Goal: Task Accomplishment & Management: Manage account settings

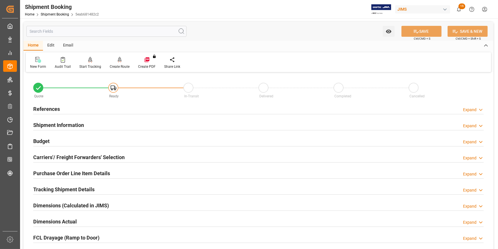
click at [104, 109] on div "References Expand" at bounding box center [258, 108] width 451 height 11
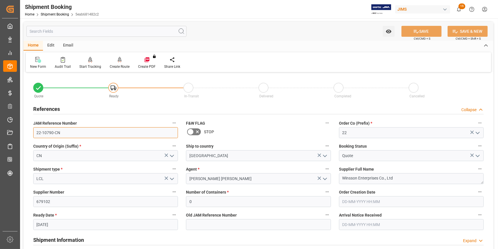
click at [63, 133] on input "22-10790-CN" at bounding box center [105, 132] width 145 height 11
drag, startPoint x: 61, startPoint y: 132, endPoint x: 129, endPoint y: 170, distance: 77.5
click at [26, 130] on div "Quote Ready In-Transit Delivered Completed Cancelled References Collapse JAM Re…" at bounding box center [259, 252] width 470 height 356
drag, startPoint x: 62, startPoint y: 131, endPoint x: 66, endPoint y: 132, distance: 4.0
click at [62, 131] on input "22-10790-CN" at bounding box center [105, 132] width 145 height 11
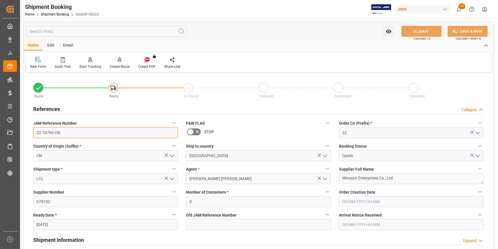
click at [66, 134] on input "22-10790-CN" at bounding box center [105, 132] width 145 height 11
drag, startPoint x: 64, startPoint y: 134, endPoint x: 33, endPoint y: 134, distance: 31.0
click at [33, 134] on input "22-10790-CN" at bounding box center [105, 132] width 145 height 11
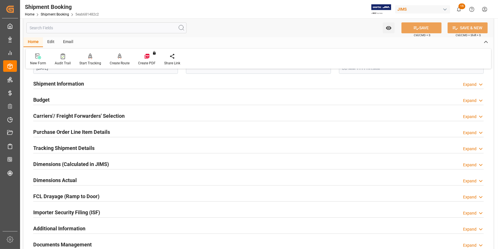
scroll to position [156, 0]
click at [117, 114] on h2 "Carriers'/ Freight Forwarders' Selection" at bounding box center [78, 116] width 91 height 8
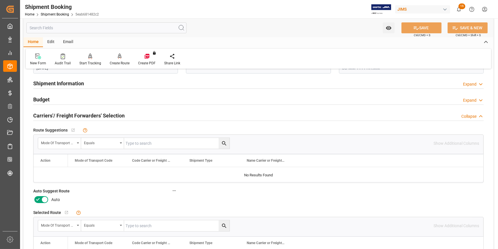
click at [37, 198] on icon at bounding box center [37, 199] width 7 height 7
click at [0, 0] on input "checkbox" at bounding box center [0, 0] width 0 height 0
click at [416, 29] on icon at bounding box center [416, 28] width 6 height 6
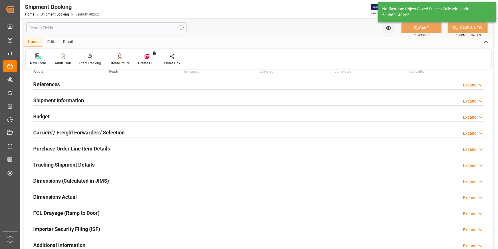
scroll to position [15, 0]
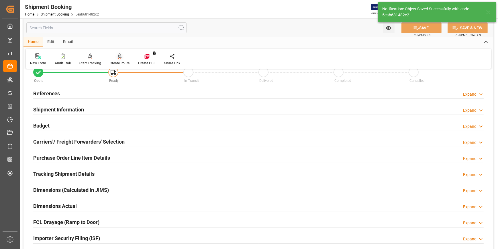
click at [120, 59] on div "Create Route" at bounding box center [120, 59] width 28 height 13
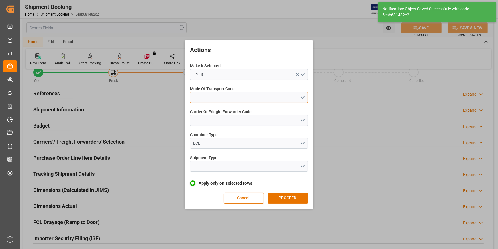
click at [303, 98] on button "open menu" at bounding box center [249, 97] width 118 height 11
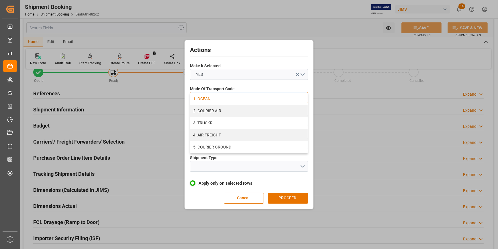
click at [258, 99] on div "1- OCEAN" at bounding box center [249, 99] width 118 height 12
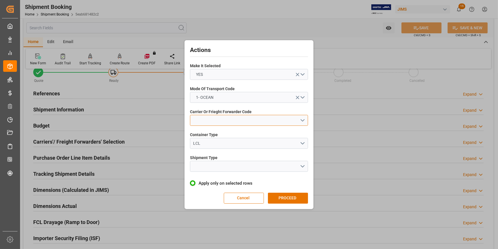
click at [304, 119] on button "open menu" at bounding box center [249, 120] width 118 height 11
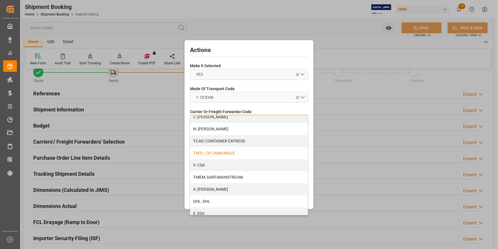
scroll to position [26, 0]
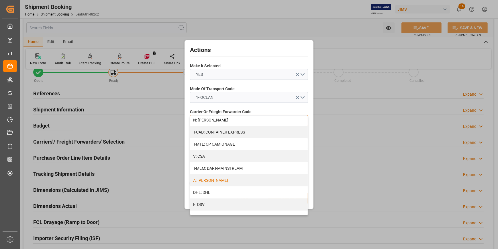
click at [239, 182] on div "A: DELMAR" at bounding box center [249, 180] width 118 height 12
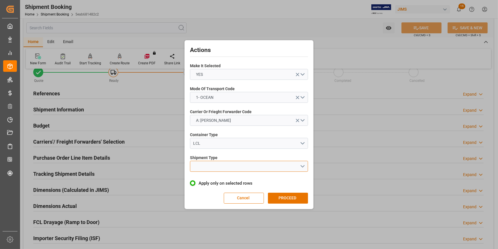
click at [302, 164] on button "open menu" at bounding box center [249, 166] width 118 height 11
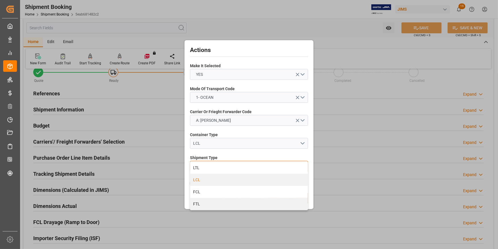
click at [249, 179] on div "LCL" at bounding box center [249, 179] width 118 height 12
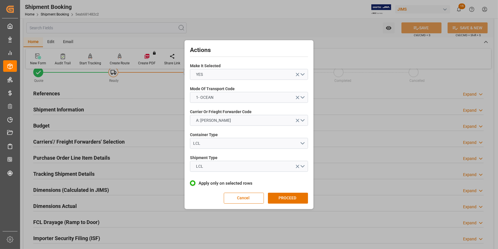
click at [295, 197] on button "PROCEED" at bounding box center [288, 197] width 40 height 11
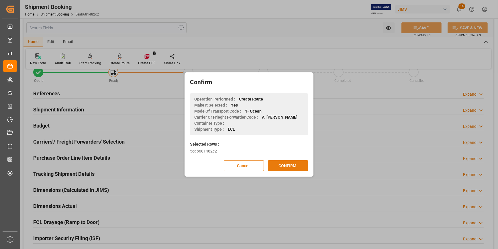
click at [290, 166] on button "CONFIRM" at bounding box center [288, 165] width 40 height 11
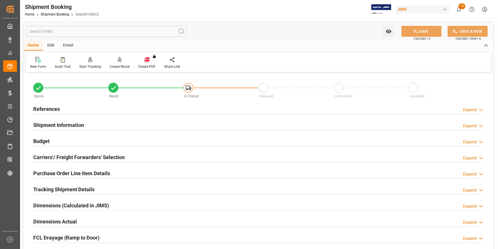
click at [102, 142] on div "Budget Expand" at bounding box center [258, 140] width 451 height 11
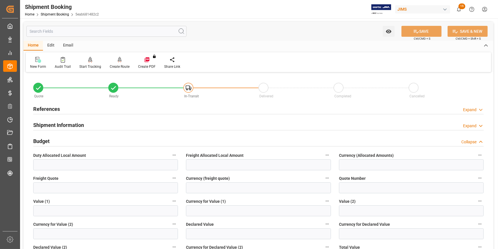
click at [105, 142] on div "Budget Collapse" at bounding box center [258, 140] width 451 height 11
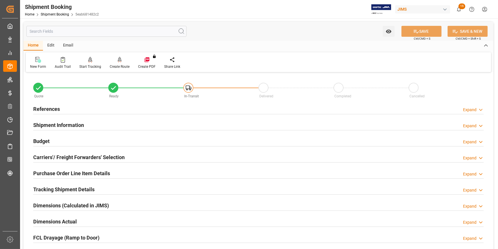
click at [101, 125] on div "Shipment Information Expand" at bounding box center [258, 124] width 451 height 11
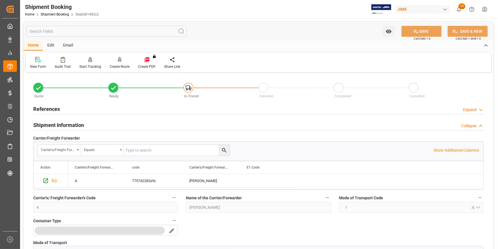
click at [105, 125] on div "Shipment Information Collapse" at bounding box center [258, 124] width 451 height 11
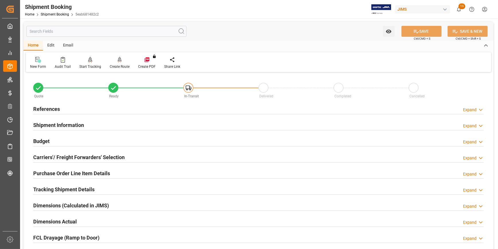
click at [130, 156] on div "Carriers'/ Freight Forwarders' Selection Expand" at bounding box center [258, 156] width 451 height 11
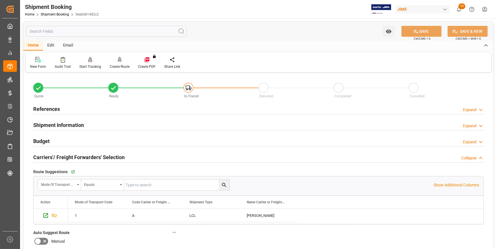
click at [134, 157] on div "Carriers'/ Freight Forwarders' Selection Collapse" at bounding box center [258, 156] width 451 height 11
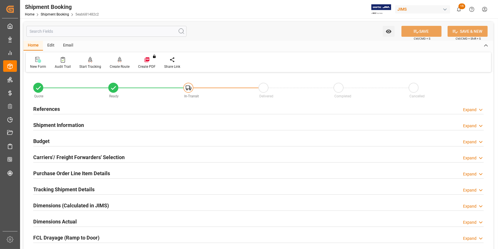
scroll to position [26, 0]
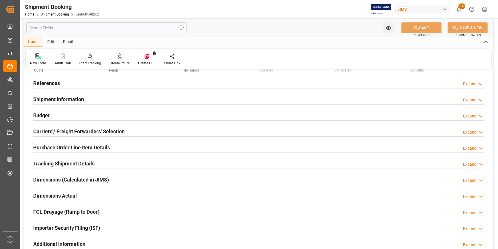
click at [117, 149] on div "Purchase Order Line Item Details Expand" at bounding box center [258, 146] width 451 height 11
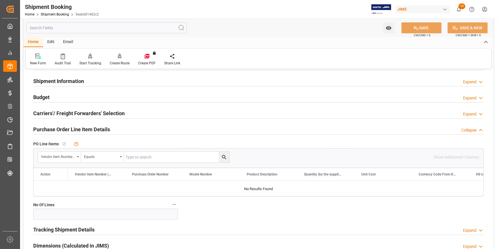
scroll to position [52, 0]
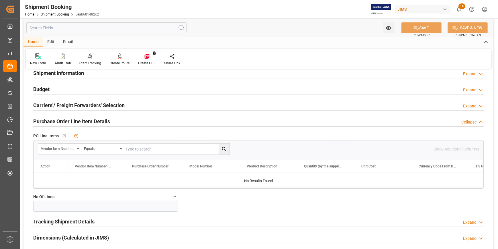
click at [120, 122] on div "Purchase Order Line Item Details Collapse" at bounding box center [258, 120] width 451 height 11
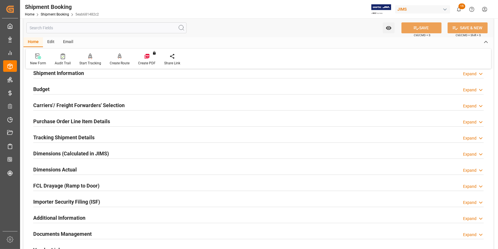
click at [103, 136] on div "Tracking Shipment Details Expand" at bounding box center [258, 136] width 451 height 11
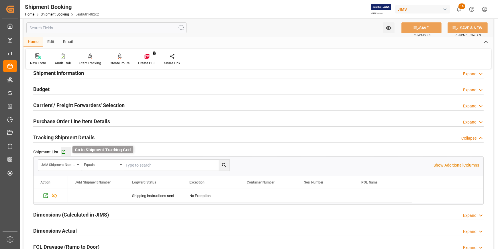
click at [63, 151] on icon "button" at bounding box center [63, 151] width 5 height 5
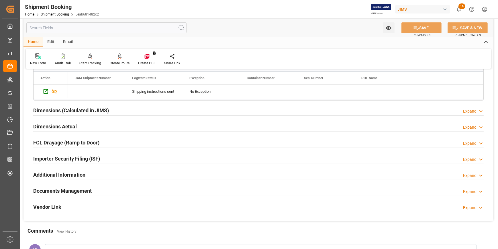
scroll to position [156, 0]
click at [124, 108] on div "Dimensions (Calculated in JIMS) Expand" at bounding box center [258, 109] width 451 height 11
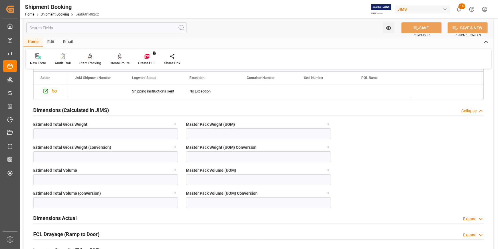
click at [124, 108] on div "Dimensions (Calculated in JIMS) Collapse" at bounding box center [258, 109] width 451 height 11
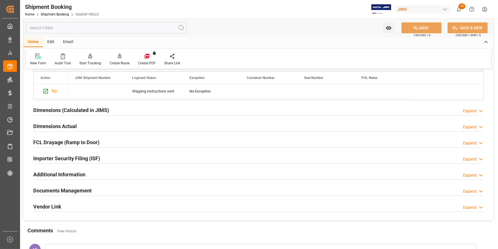
click at [110, 128] on div "Dimensions Actual Expand" at bounding box center [258, 125] width 451 height 11
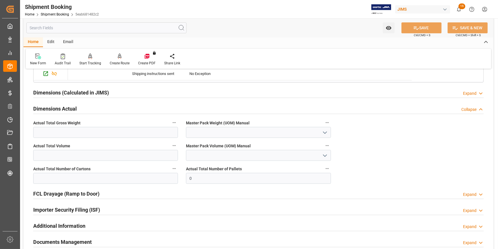
scroll to position [182, 0]
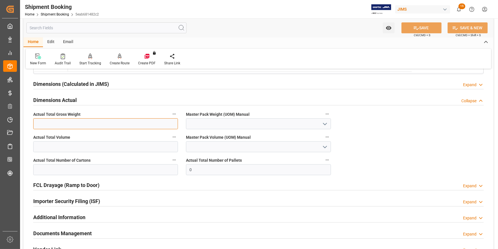
click at [88, 122] on input "text" at bounding box center [105, 123] width 145 height 11
type input "495"
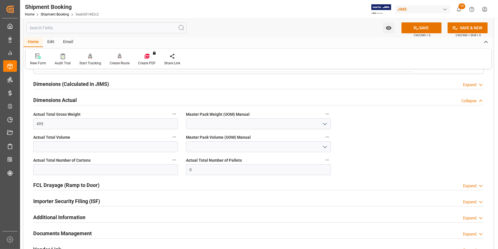
click at [325, 123] on icon "open menu" at bounding box center [325, 123] width 7 height 7
click at [258, 133] on div "KG" at bounding box center [258, 136] width 144 height 13
type input "KG"
click at [98, 145] on input "text" at bounding box center [105, 146] width 145 height 11
click at [90, 148] on input "text" at bounding box center [105, 146] width 145 height 11
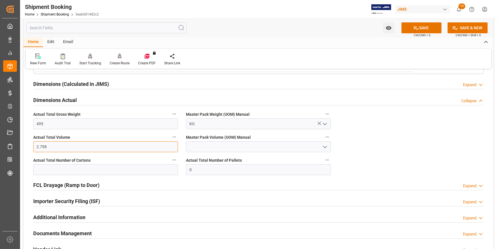
type input "2.798"
click at [325, 146] on polyline "open menu" at bounding box center [324, 147] width 3 height 2
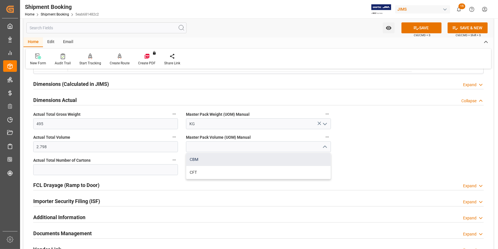
click at [261, 155] on div "CBM" at bounding box center [258, 159] width 144 height 13
type input "CBM"
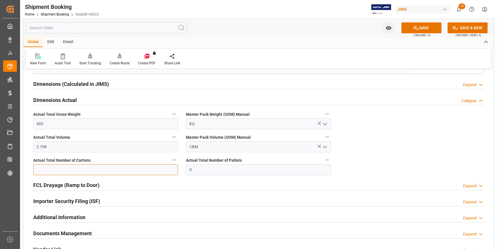
click at [86, 166] on input "text" at bounding box center [105, 169] width 145 height 11
type input "85"
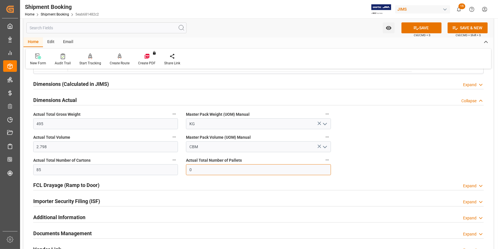
drag, startPoint x: 195, startPoint y: 171, endPoint x: 182, endPoint y: 169, distance: 12.4
click at [182, 169] on div "Actual Total Number of Pallets 0" at bounding box center [258, 165] width 153 height 23
type input "3"
click at [422, 26] on button "SAVE" at bounding box center [422, 27] width 40 height 11
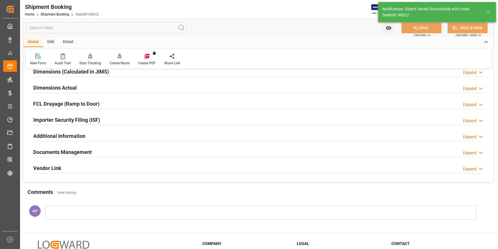
scroll to position [121, 0]
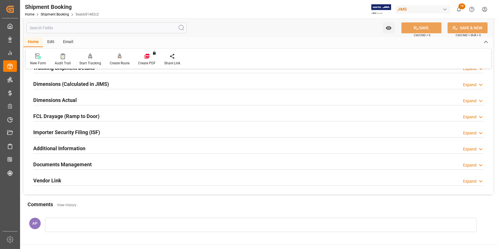
click at [116, 146] on div "Additional Information Expand" at bounding box center [258, 147] width 451 height 11
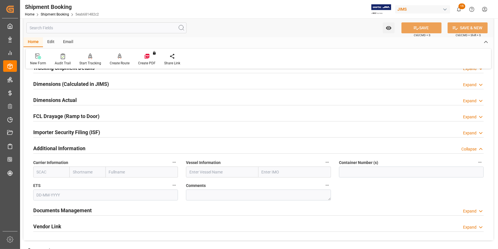
click at [119, 146] on div "Additional Information Collapse" at bounding box center [258, 147] width 451 height 11
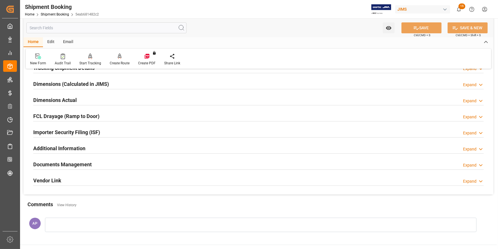
drag, startPoint x: 109, startPoint y: 160, endPoint x: 116, endPoint y: 160, distance: 7.7
click at [109, 160] on div "Documents Management Expand" at bounding box center [258, 163] width 451 height 11
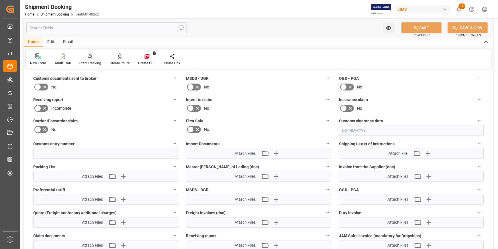
scroll to position [252, 0]
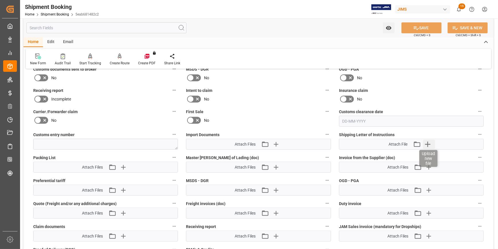
click at [428, 141] on icon "button" at bounding box center [427, 143] width 9 height 9
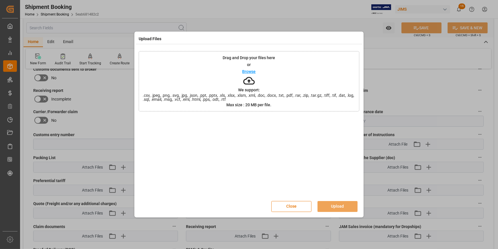
click at [252, 72] on p "Browse" at bounding box center [249, 71] width 13 height 4
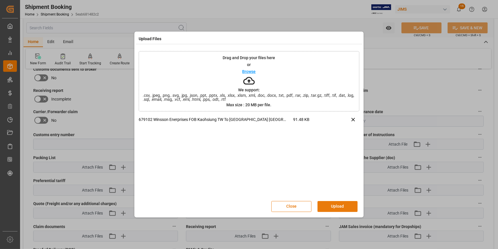
click at [344, 207] on button "Upload" at bounding box center [338, 206] width 40 height 11
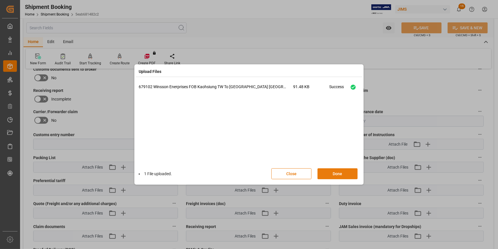
click at [338, 173] on button "Done" at bounding box center [338, 173] width 40 height 11
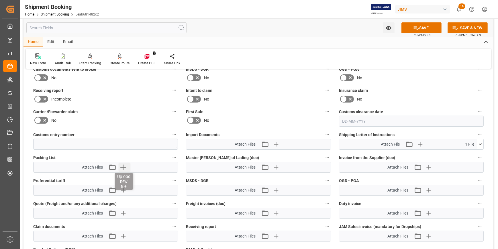
click at [124, 166] on icon "button" at bounding box center [122, 166] width 5 height 5
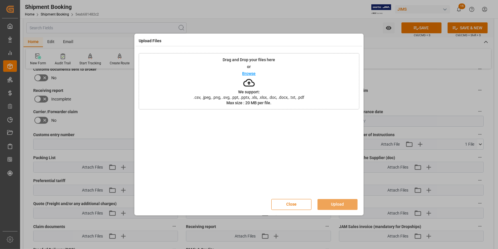
click at [251, 73] on p "Browse" at bounding box center [249, 73] width 13 height 4
click at [338, 201] on button "Upload" at bounding box center [338, 204] width 40 height 11
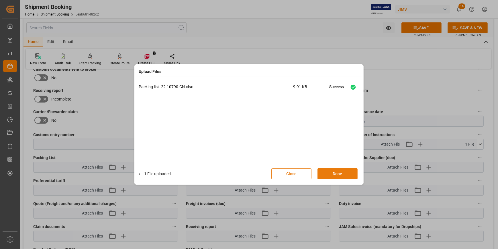
click at [337, 173] on button "Done" at bounding box center [338, 173] width 40 height 11
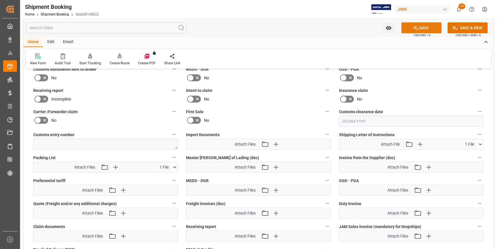
click at [420, 31] on button "SAVE" at bounding box center [422, 27] width 40 height 11
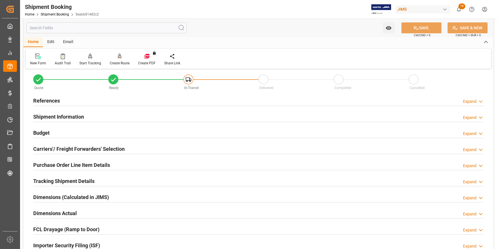
scroll to position [0, 0]
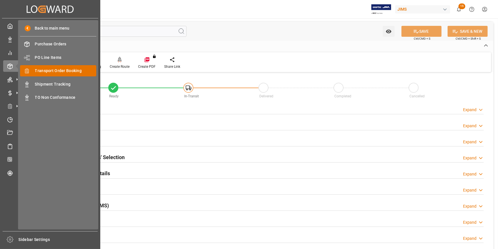
click at [62, 71] on span "Transport Order Booking" at bounding box center [66, 71] width 62 height 6
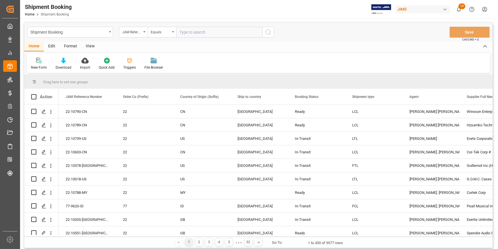
click at [186, 33] on input "text" at bounding box center [219, 32] width 86 height 11
paste input "22-8436-MY"
type input "22-8436-MY"
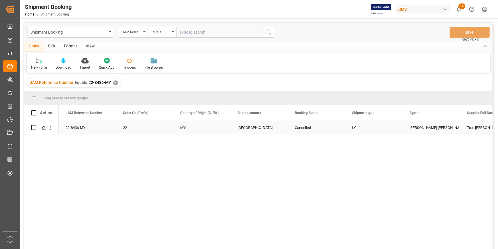
click at [179, 128] on div "MY" at bounding box center [201, 127] width 57 height 13
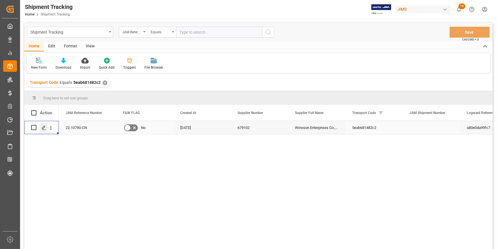
click at [46, 129] on icon "Press SPACE to select this row." at bounding box center [44, 127] width 5 height 5
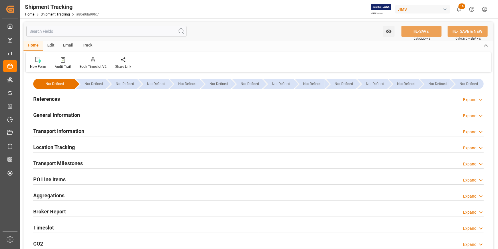
click at [93, 97] on div "References Expand" at bounding box center [258, 98] width 451 height 11
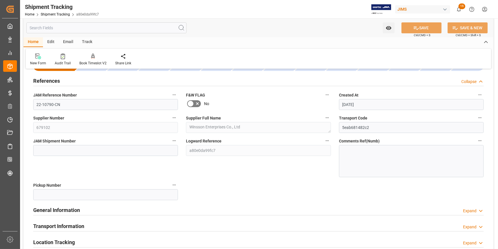
scroll to position [26, 0]
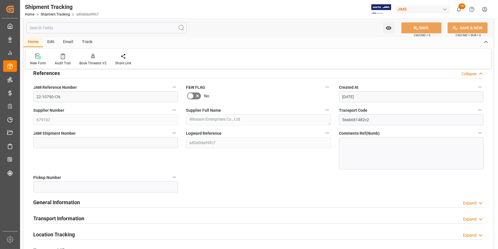
click at [116, 199] on div "General Information Expand" at bounding box center [258, 201] width 451 height 11
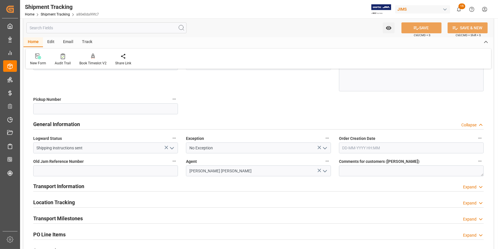
scroll to position [104, 0]
click at [325, 147] on icon "open menu" at bounding box center [325, 147] width 7 height 7
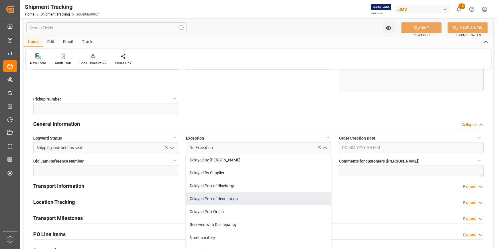
scroll to position [78, 0]
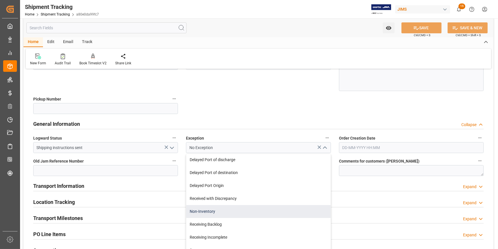
click at [237, 213] on div "Non-Inventory" at bounding box center [258, 211] width 144 height 13
type input "Non-Inventory"
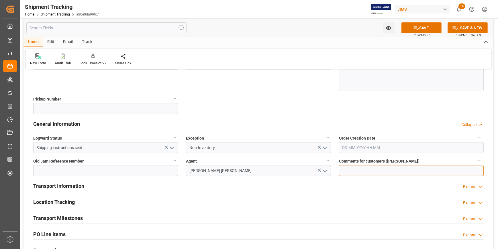
click at [361, 172] on textarea at bounding box center [411, 170] width 145 height 11
type textarea "Parts for Ashly Audio- Gary Byers"
click at [173, 184] on div "Transport Information Expand" at bounding box center [258, 185] width 451 height 11
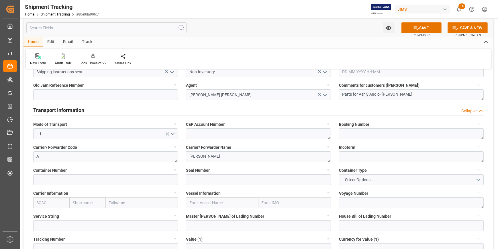
scroll to position [182, 0]
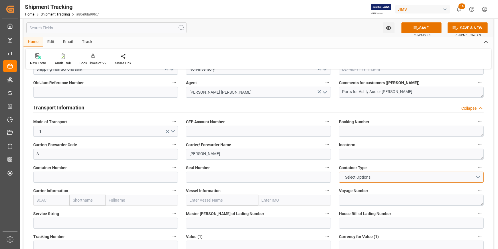
click at [476, 176] on button "Select Options" at bounding box center [411, 176] width 145 height 11
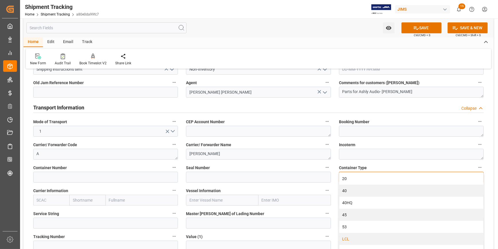
click at [371, 237] on div "LCL" at bounding box center [411, 239] width 144 height 12
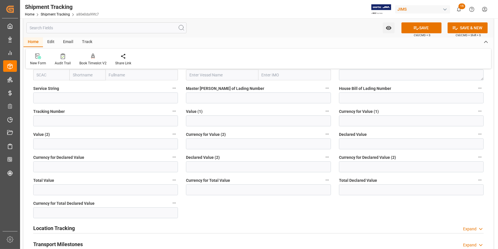
scroll to position [339, 0]
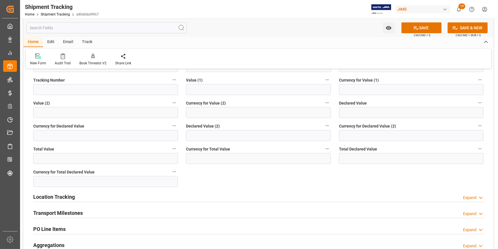
click at [156, 196] on div "Location Tracking Expand" at bounding box center [258, 196] width 451 height 11
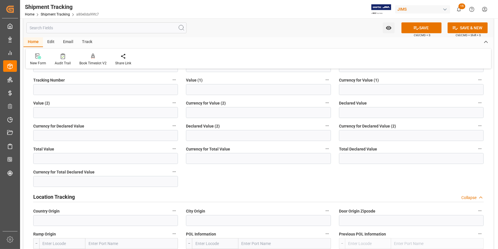
click at [166, 194] on div "Location Tracking Collapse" at bounding box center [258, 196] width 451 height 11
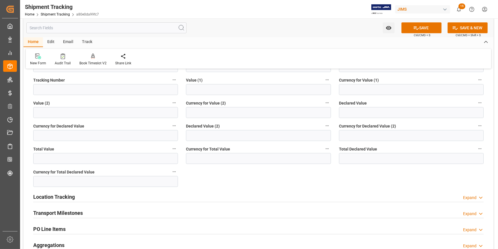
drag, startPoint x: 117, startPoint y: 210, endPoint x: 127, endPoint y: 203, distance: 12.4
click at [117, 210] on div "Transport Milestones Expand" at bounding box center [258, 212] width 451 height 11
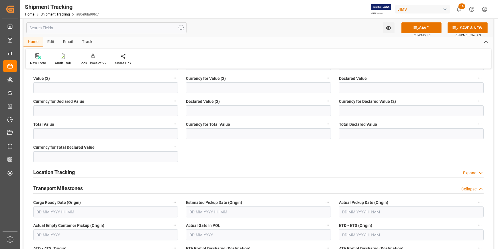
scroll to position [391, 0]
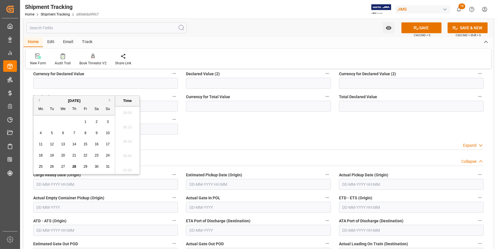
click at [81, 184] on input "text" at bounding box center [105, 184] width 145 height 11
click at [110, 100] on button "Next Month" at bounding box center [110, 99] width 3 height 3
click at [86, 121] on div "5" at bounding box center [85, 121] width 7 height 7
type input "05-09-2025 00:00"
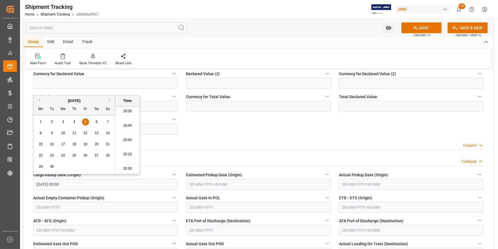
click at [207, 182] on input "text" at bounding box center [258, 184] width 145 height 11
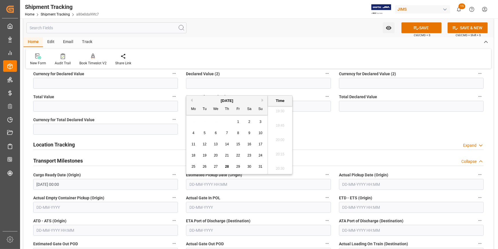
click at [262, 99] on button "Next Month" at bounding box center [263, 99] width 3 height 3
click at [215, 131] on span "10" at bounding box center [216, 133] width 4 height 4
type input "10-09-2025 00:00"
click at [324, 165] on div "Transport Milestones Collapse" at bounding box center [258, 161] width 459 height 16
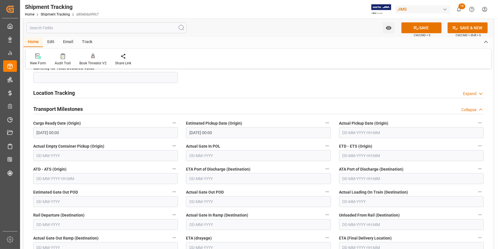
scroll to position [443, 0]
click at [349, 154] on input "text" at bounding box center [411, 154] width 145 height 11
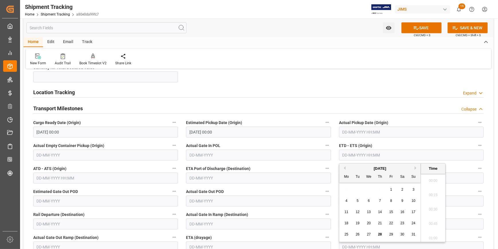
scroll to position [1120, 0]
click at [415, 167] on button "Next Month" at bounding box center [416, 167] width 3 height 3
click at [401, 211] on span "20" at bounding box center [403, 212] width 4 height 4
type input "20-09-2025 00:00"
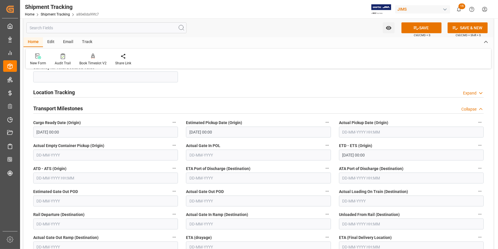
click at [293, 166] on label "ETA Port of Discharge (Destination)" at bounding box center [258, 168] width 145 height 8
click at [324, 166] on button "ETA Port of Discharge (Destination)" at bounding box center [327, 167] width 7 height 7
click at [273, 183] on div at bounding box center [249, 124] width 498 height 249
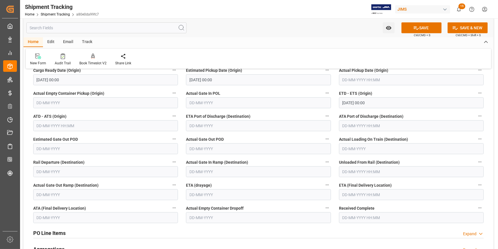
scroll to position [521, 0]
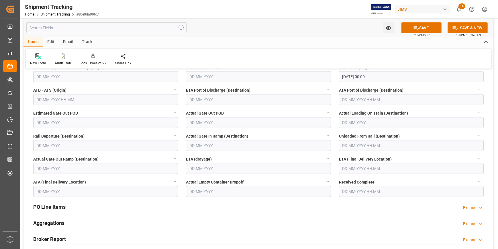
click at [361, 167] on input "text" at bounding box center [411, 168] width 145 height 11
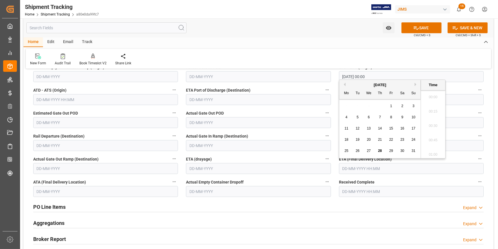
scroll to position [1120, 0]
click at [415, 83] on button "Next Month" at bounding box center [416, 84] width 3 height 3
click at [345, 138] on span "20" at bounding box center [347, 139] width 4 height 4
type input "20-10-2025 00:00"
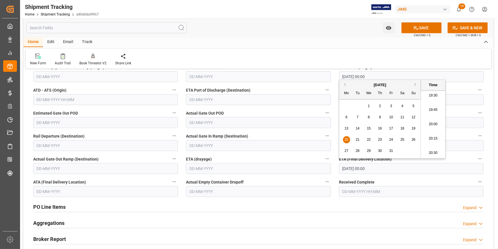
click at [396, 202] on div "PO Line Items Expand" at bounding box center [258, 206] width 451 height 11
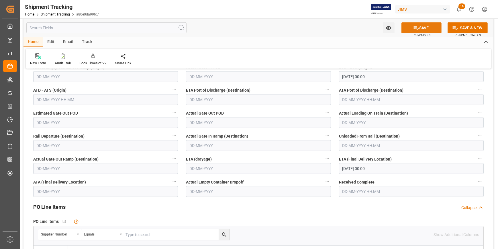
click at [424, 30] on button "SAVE" at bounding box center [422, 27] width 40 height 11
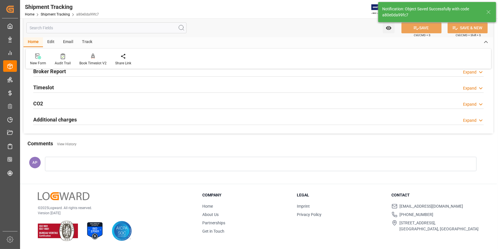
scroll to position [133, 0]
